Goal: Task Accomplishment & Management: Manage account settings

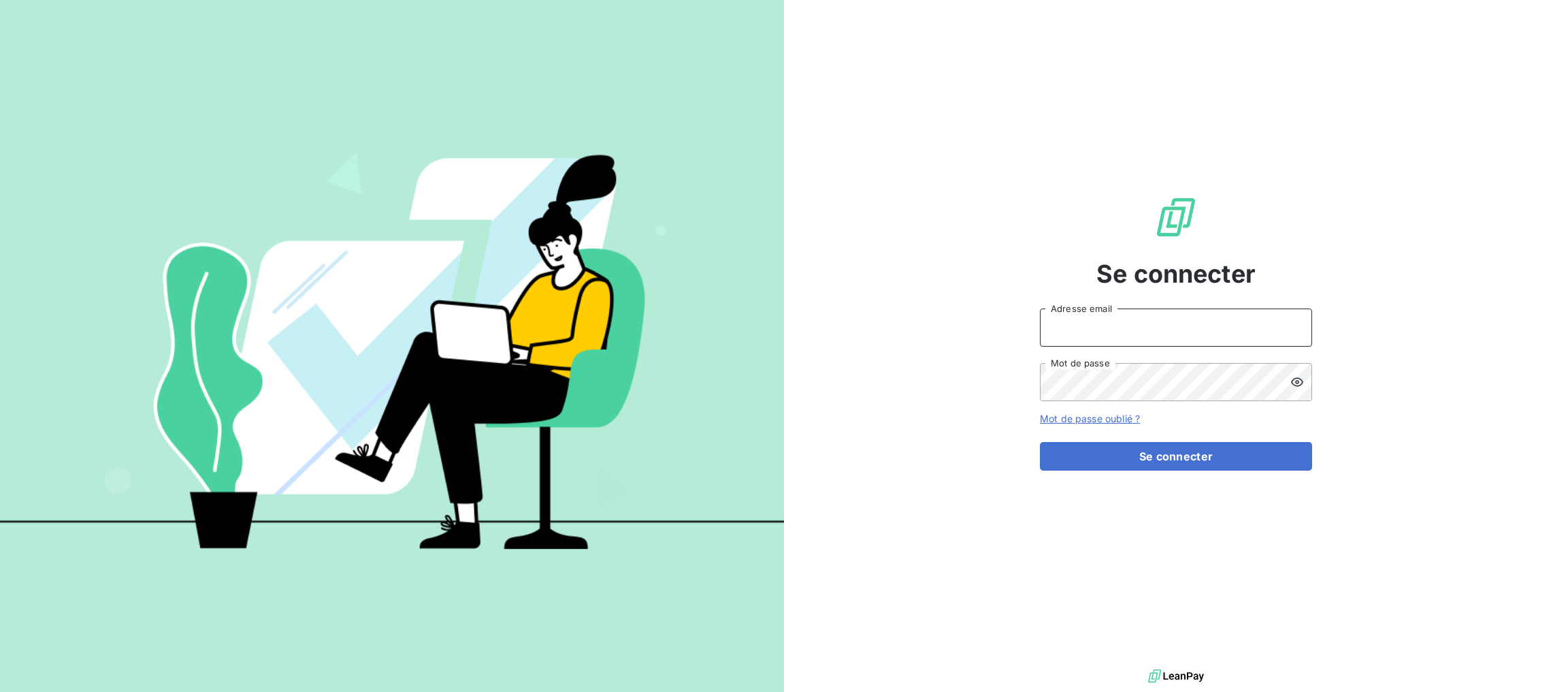
click at [1133, 334] on input "Adresse email" at bounding box center [1176, 327] width 272 height 38
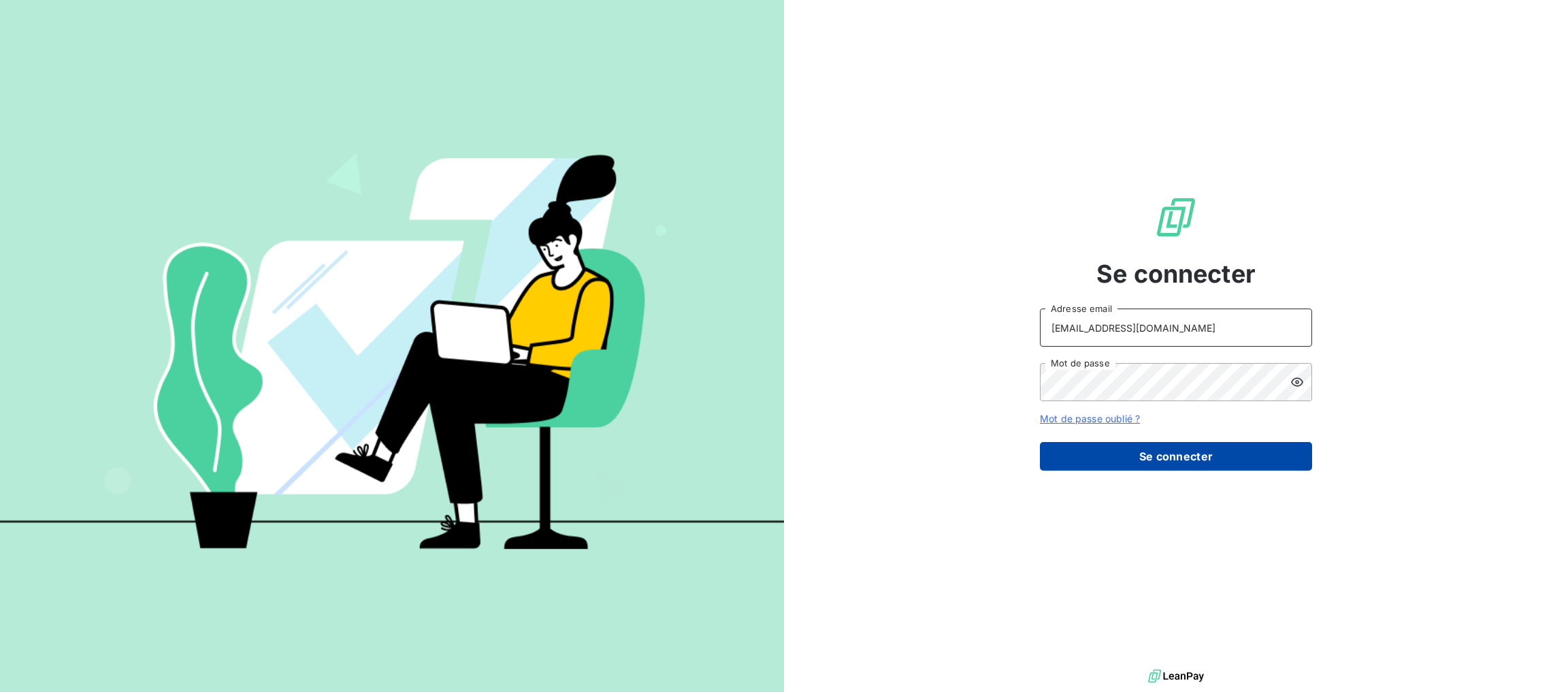
type input "chinon@litov-oenologie.fr"
click at [1131, 457] on button "Se connecter" at bounding box center [1176, 456] width 272 height 28
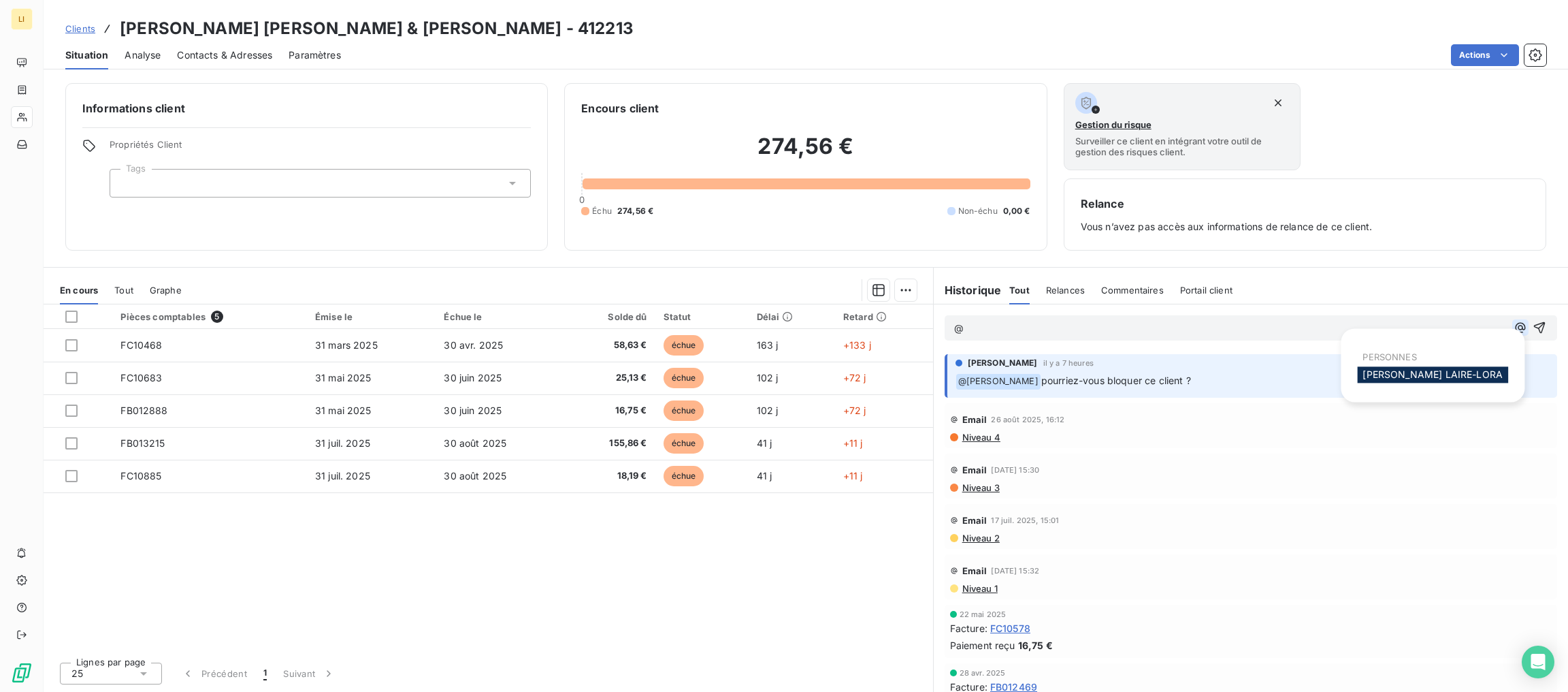
click at [1518, 334] on icon "button" at bounding box center [1519, 327] width 13 height 13
click at [1478, 373] on div "[PERSON_NAME]" at bounding box center [1432, 374] width 151 height 17
click at [1419, 381] on div "[PERSON_NAME]" at bounding box center [1432, 374] width 151 height 17
click at [1419, 373] on span "[PERSON_NAME]" at bounding box center [1432, 374] width 140 height 12
click at [1204, 326] on p "﻿ @ VERONICA LAIRE-LORA ﻿ ﻿" at bounding box center [1230, 329] width 553 height 17
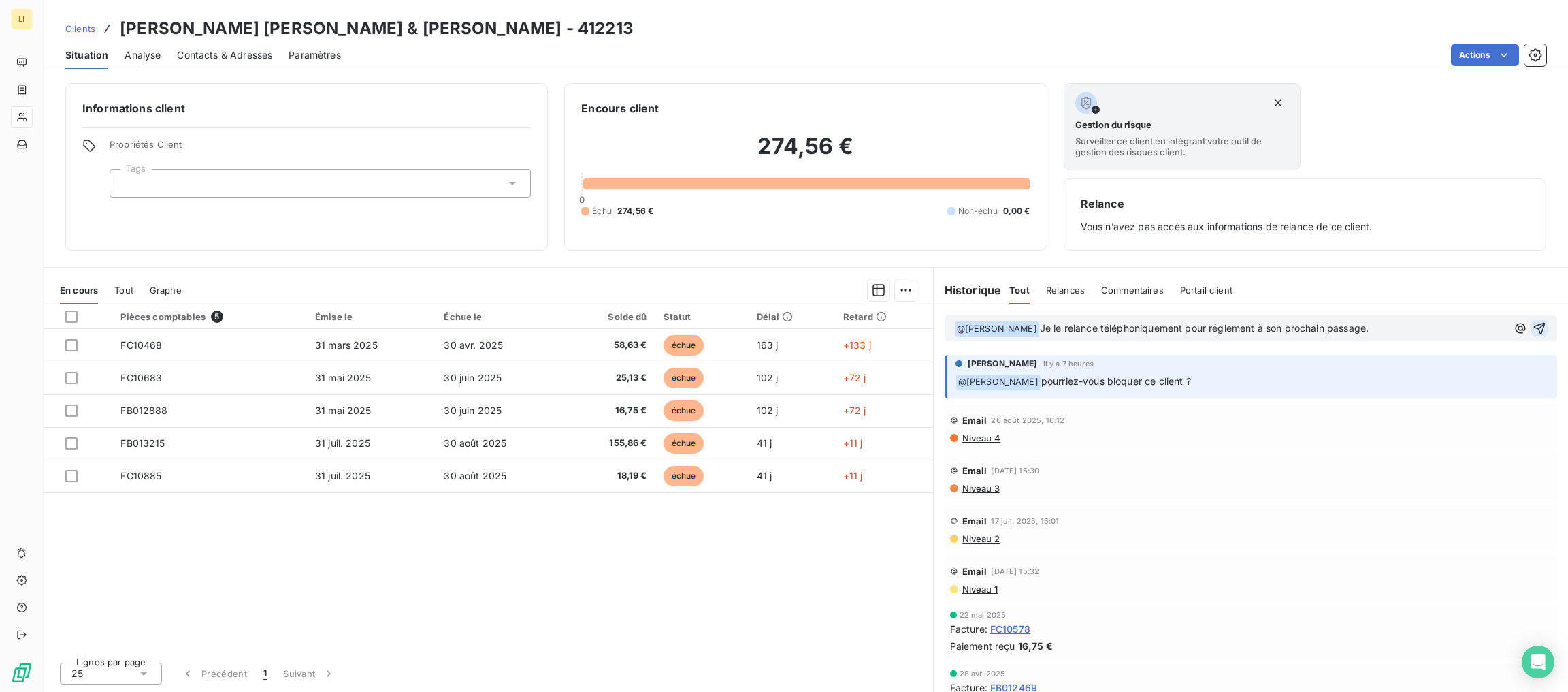
click at [1543, 326] on icon "button" at bounding box center [1539, 328] width 12 height 12
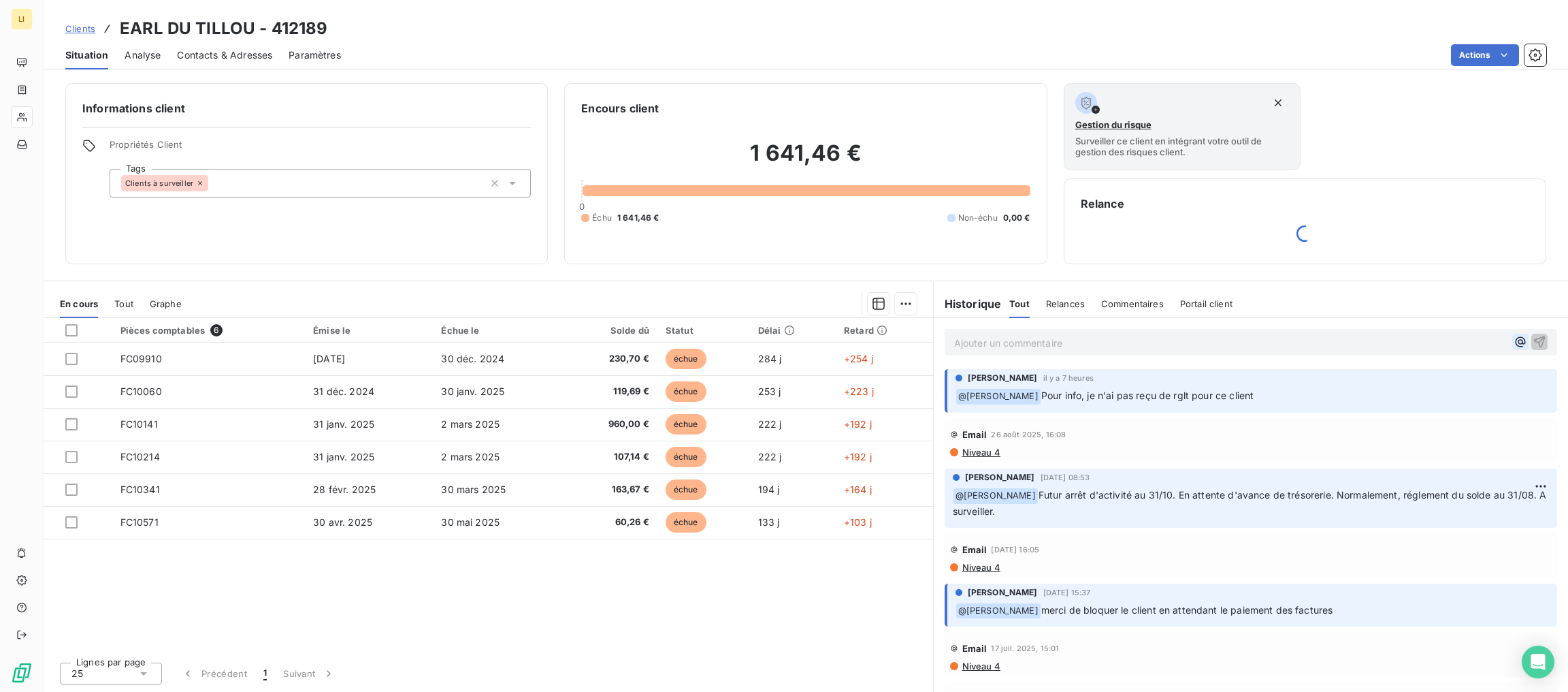
click at [1522, 346] on icon "button" at bounding box center [1519, 341] width 13 height 13
click at [1449, 396] on div "PERSONNES [PERSON_NAME]" at bounding box center [1432, 378] width 151 height 41
click at [1449, 395] on div "[PERSON_NAME]" at bounding box center [1432, 388] width 151 height 17
click at [1401, 385] on span "[PERSON_NAME]" at bounding box center [1432, 388] width 140 height 12
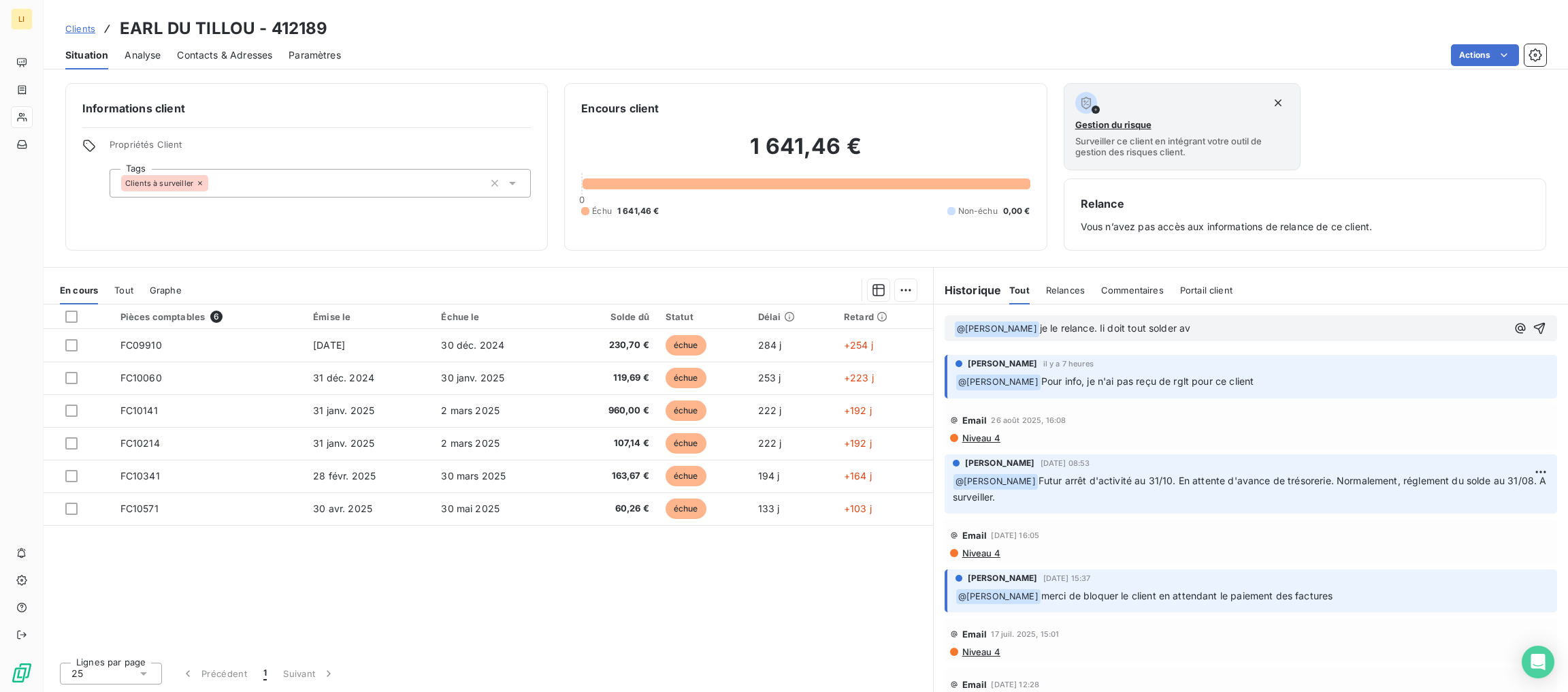
click at [1253, 331] on p "﻿ @ VERONICA LAIRE-LORA ﻿ je le relance. Ii doit tout solder av" at bounding box center [1230, 329] width 553 height 17
click at [1547, 331] on button "button" at bounding box center [1539, 328] width 17 height 17
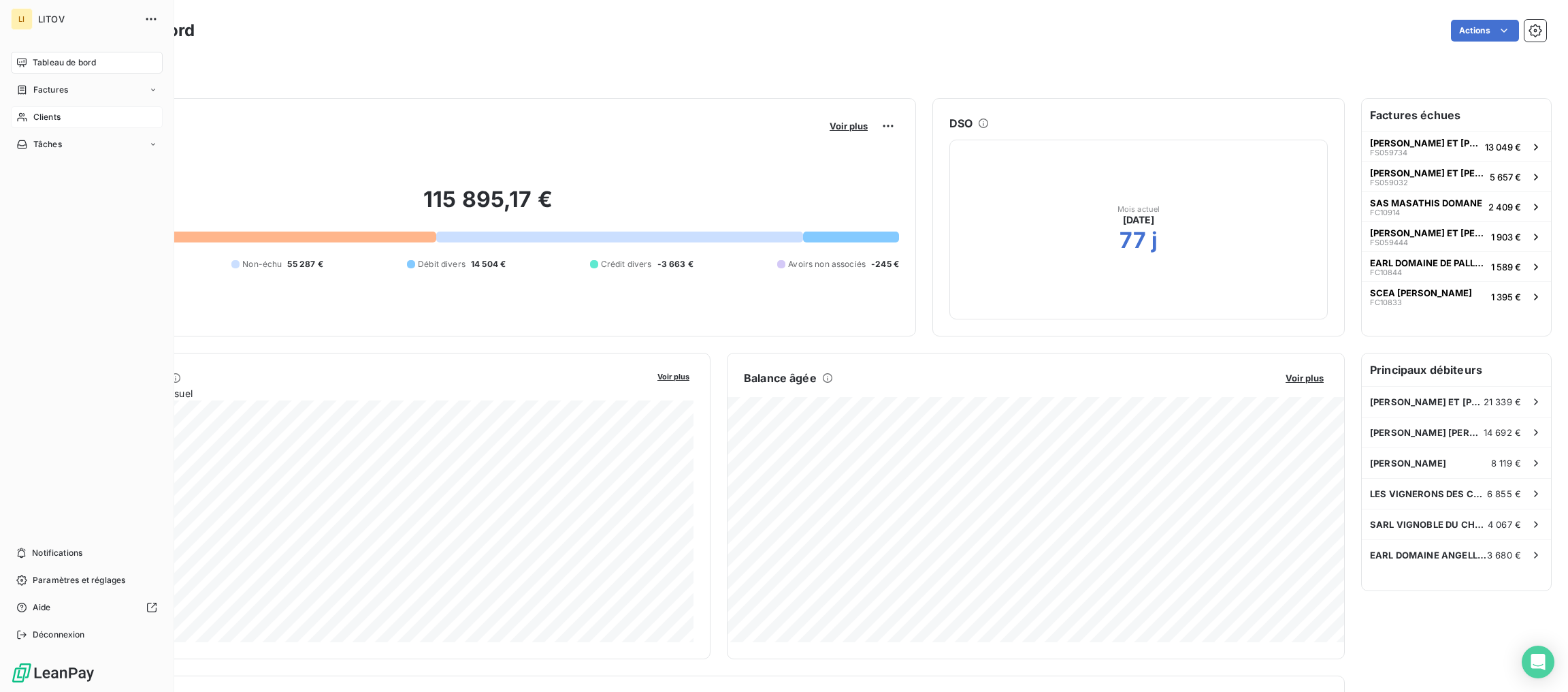
click at [20, 120] on icon at bounding box center [22, 117] width 12 height 11
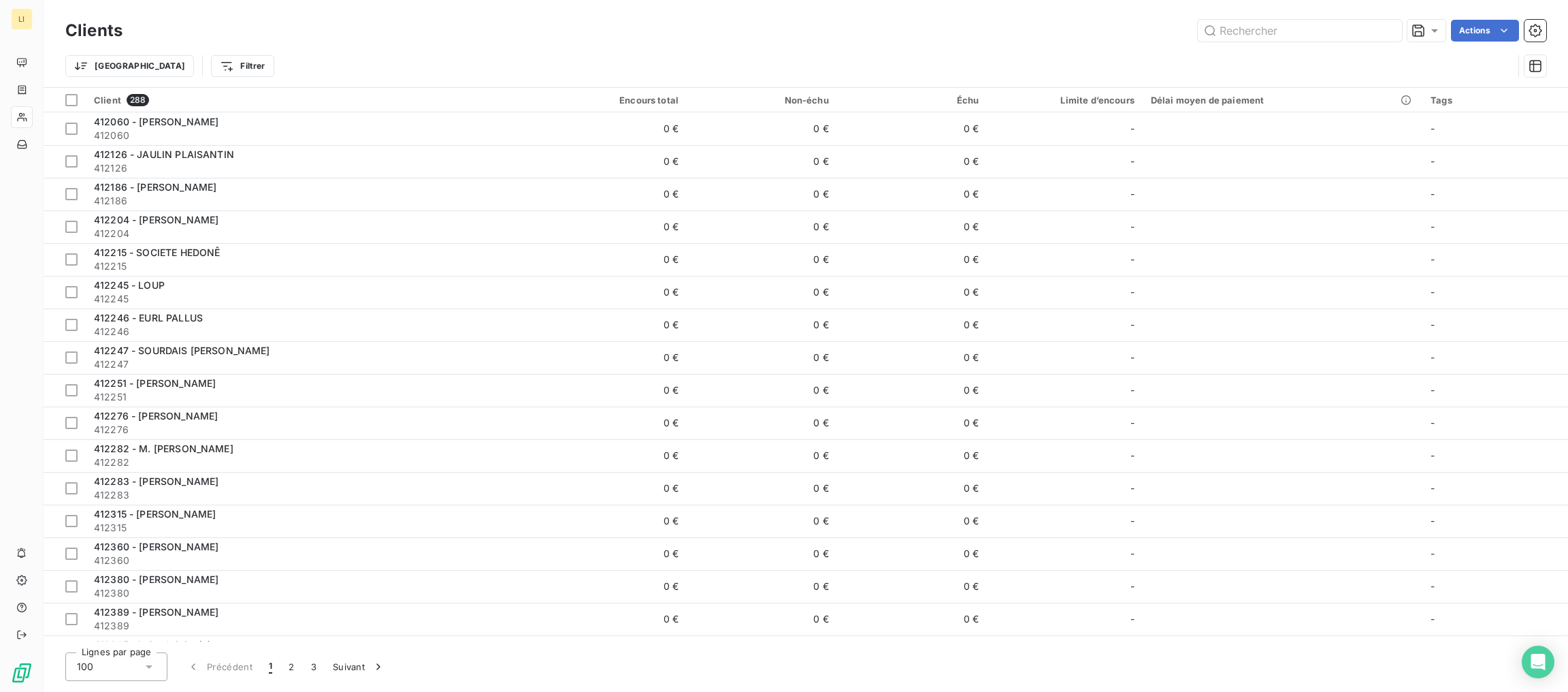
click at [1286, 42] on div "Clients Actions" at bounding box center [806, 31] width 1481 height 28
click at [1287, 31] on input "text" at bounding box center [1300, 31] width 204 height 22
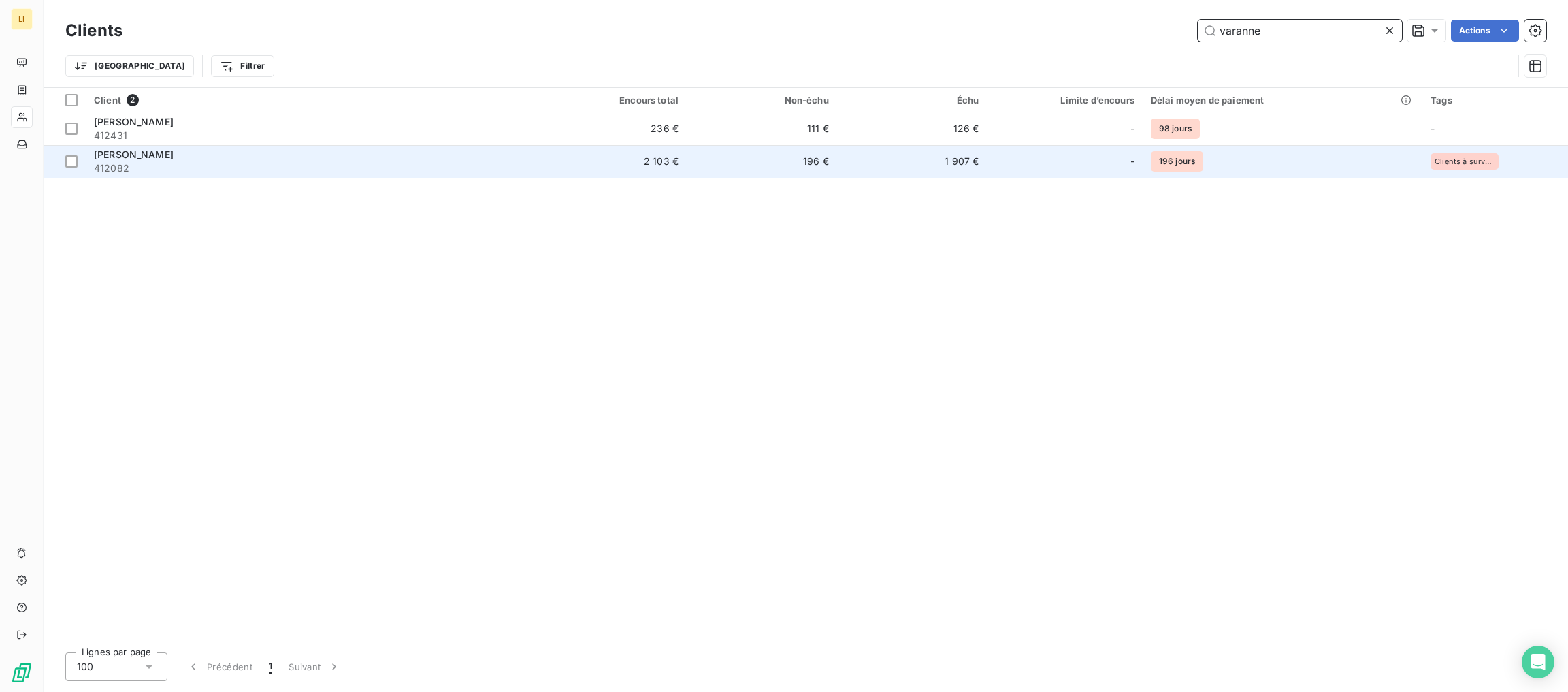
type input "varanne"
click at [769, 168] on td "196 €" at bounding box center [762, 161] width 150 height 33
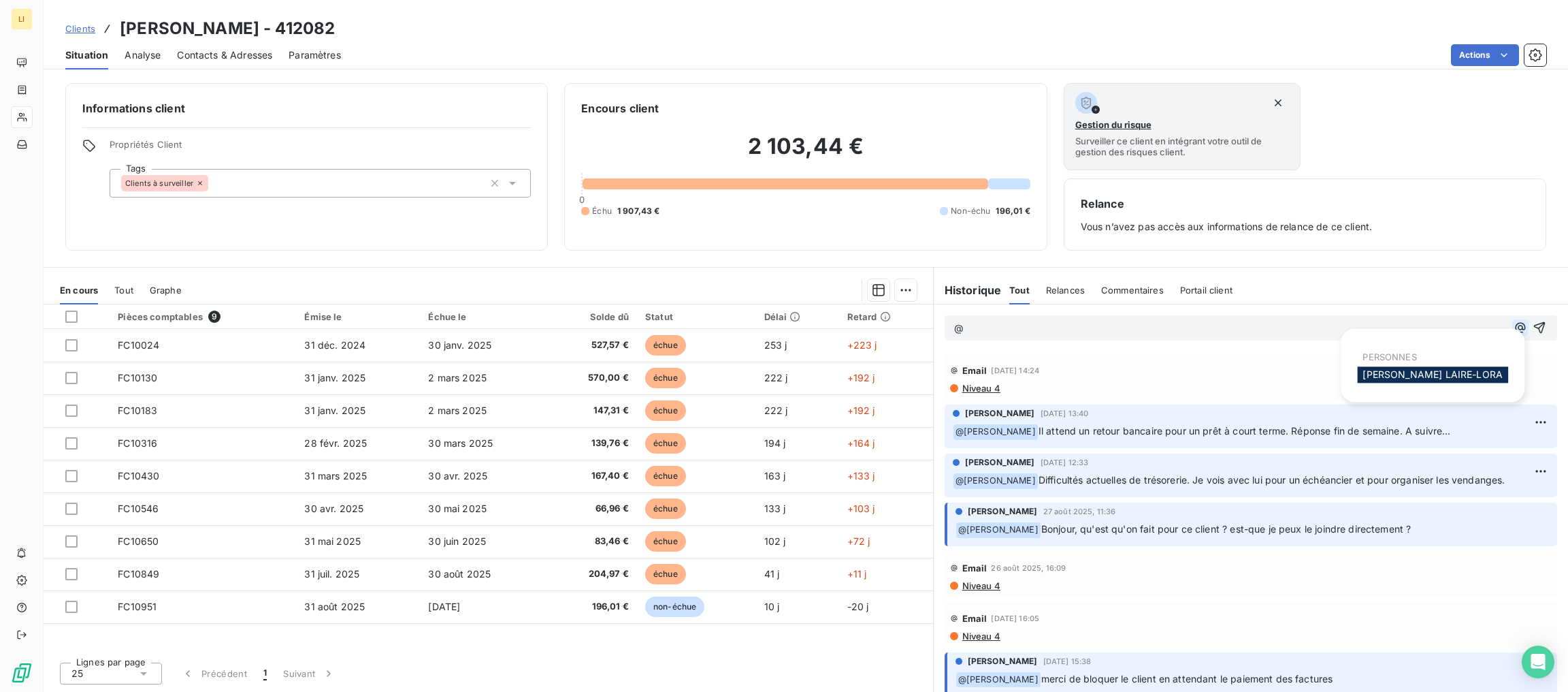
click at [1520, 334] on icon "button" at bounding box center [1519, 327] width 13 height 13
click at [1441, 373] on span "[PERSON_NAME]" at bounding box center [1432, 374] width 140 height 12
click at [1548, 331] on div "﻿ @ [PERSON_NAME] ﻿ Je le relance pour caler un échéancier [DATE]" at bounding box center [1250, 328] width 612 height 26
click at [1538, 327] on icon "button" at bounding box center [1539, 328] width 13 height 13
